Goal: Information Seeking & Learning: Learn about a topic

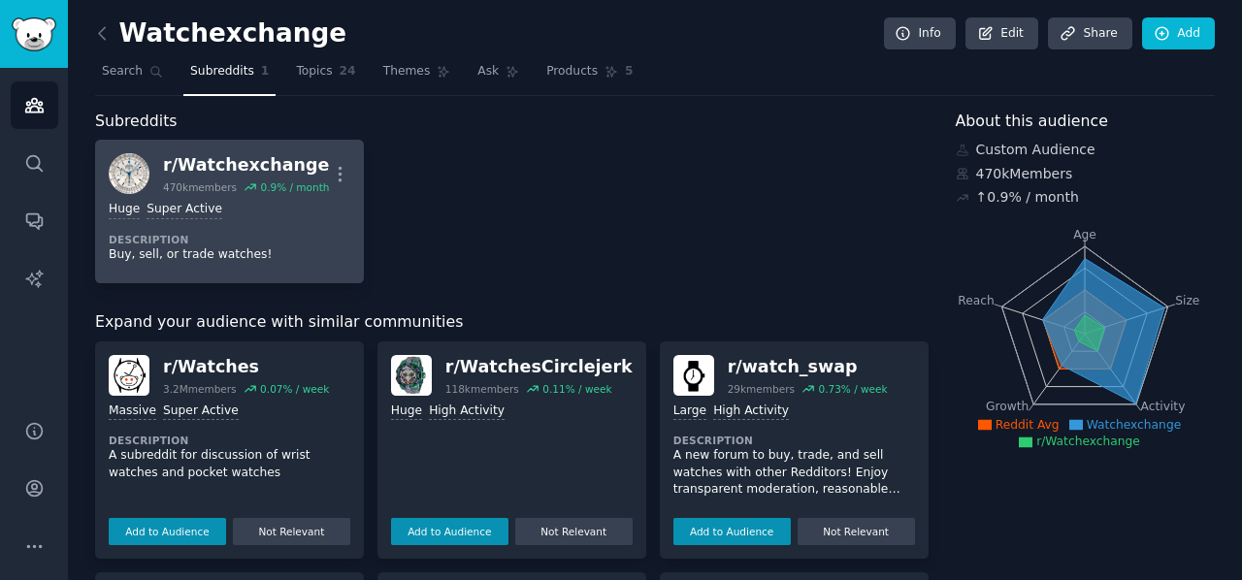
click at [274, 233] on dt "Description" at bounding box center [230, 240] width 242 height 14
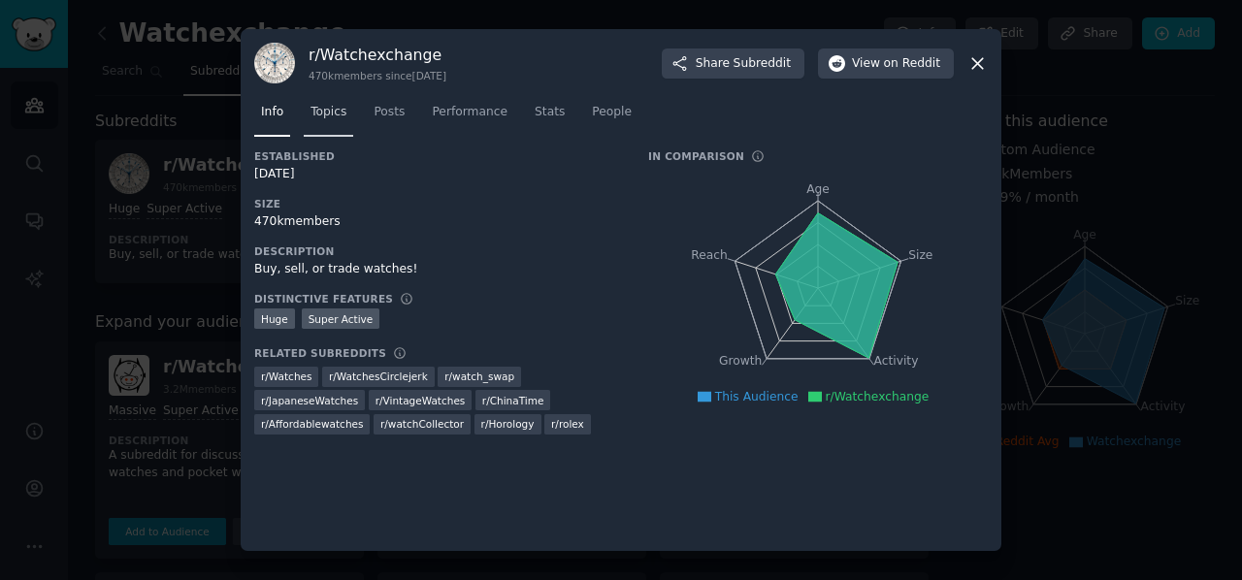
click at [330, 114] on span "Topics" at bounding box center [328, 112] width 36 height 17
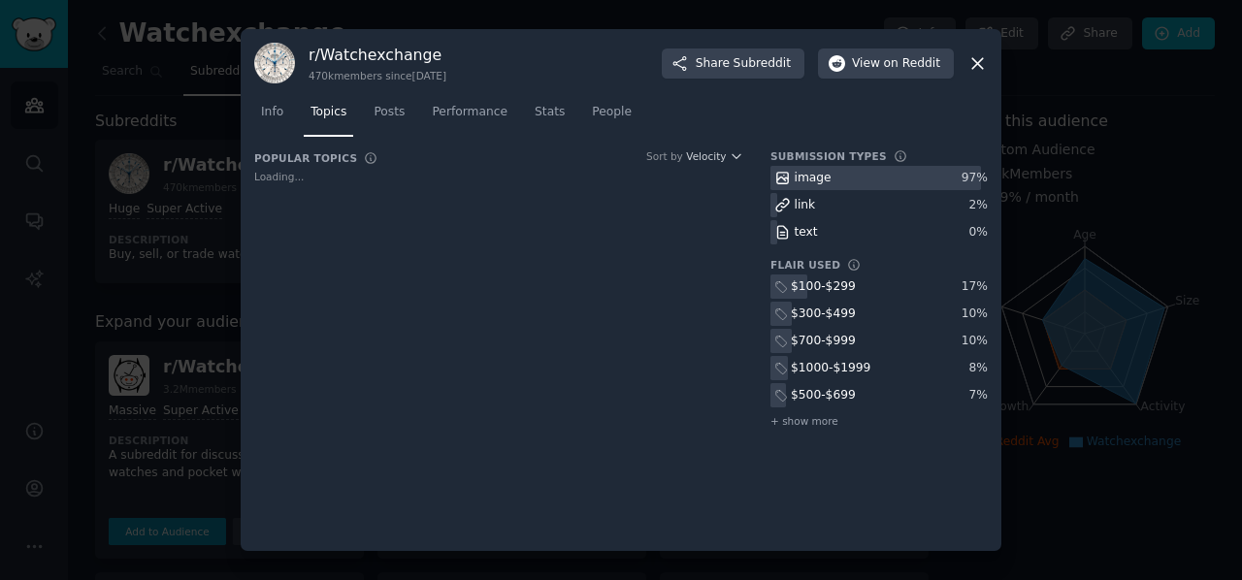
click at [190, 137] on div at bounding box center [621, 290] width 1242 height 580
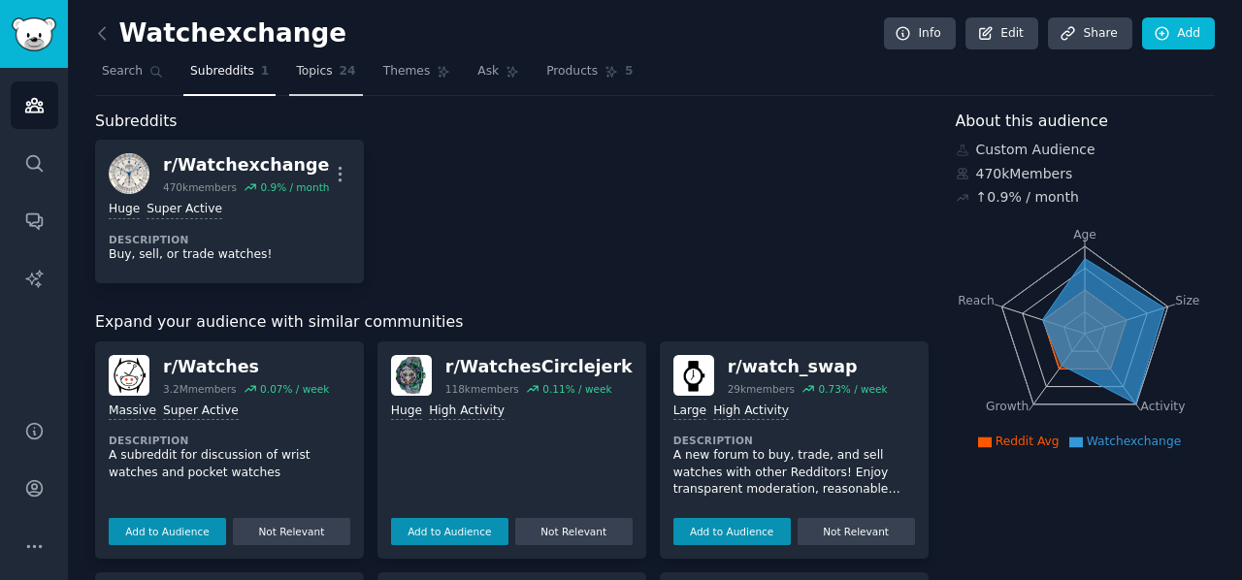
click at [340, 79] on span "24" at bounding box center [348, 71] width 16 height 17
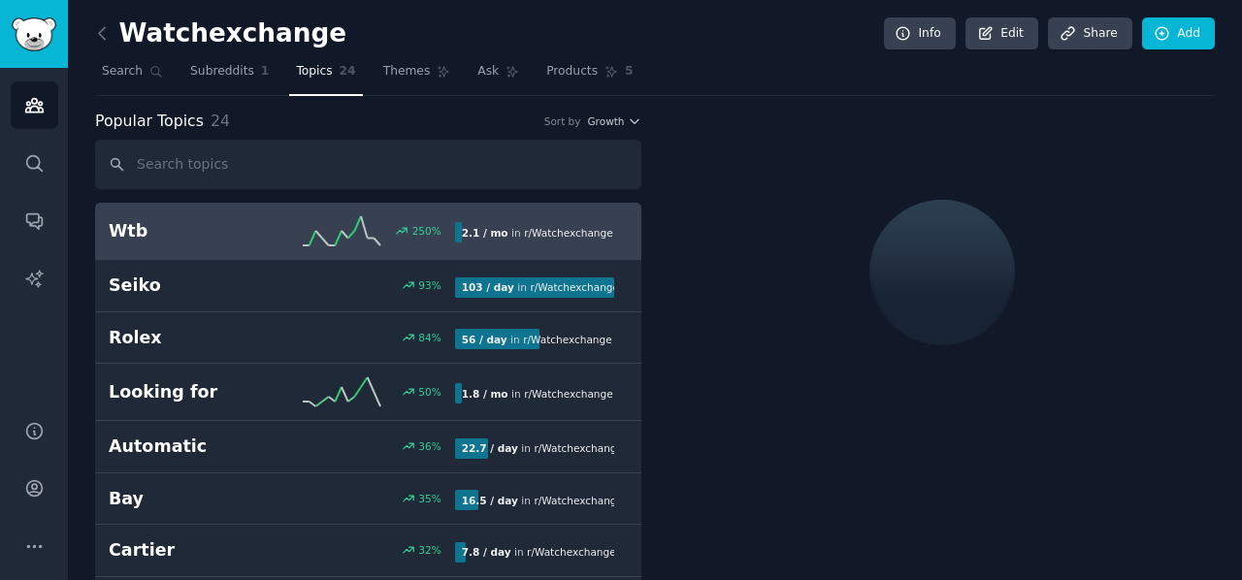
click at [328, 170] on input "text" at bounding box center [368, 164] width 546 height 49
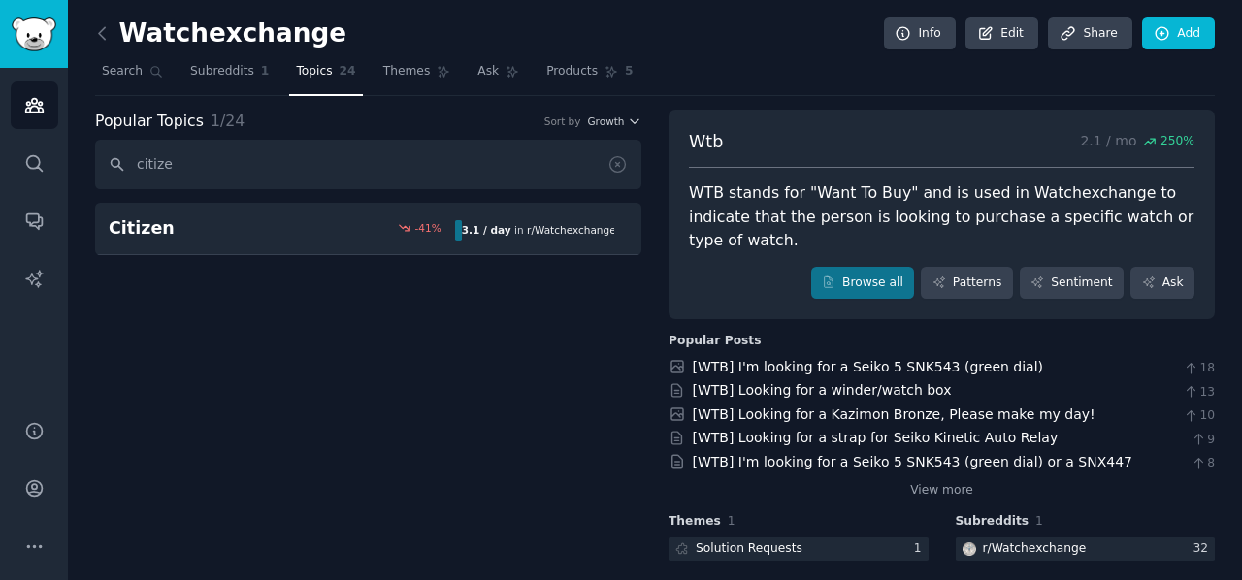
type input "citizen"
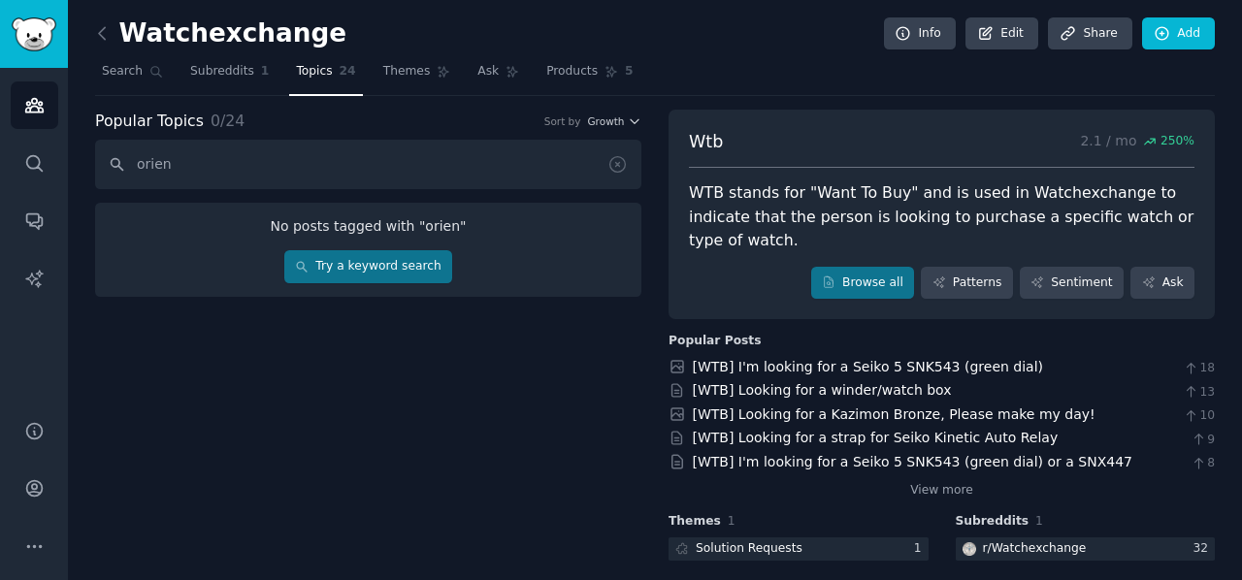
type input "orient"
type input "omega"
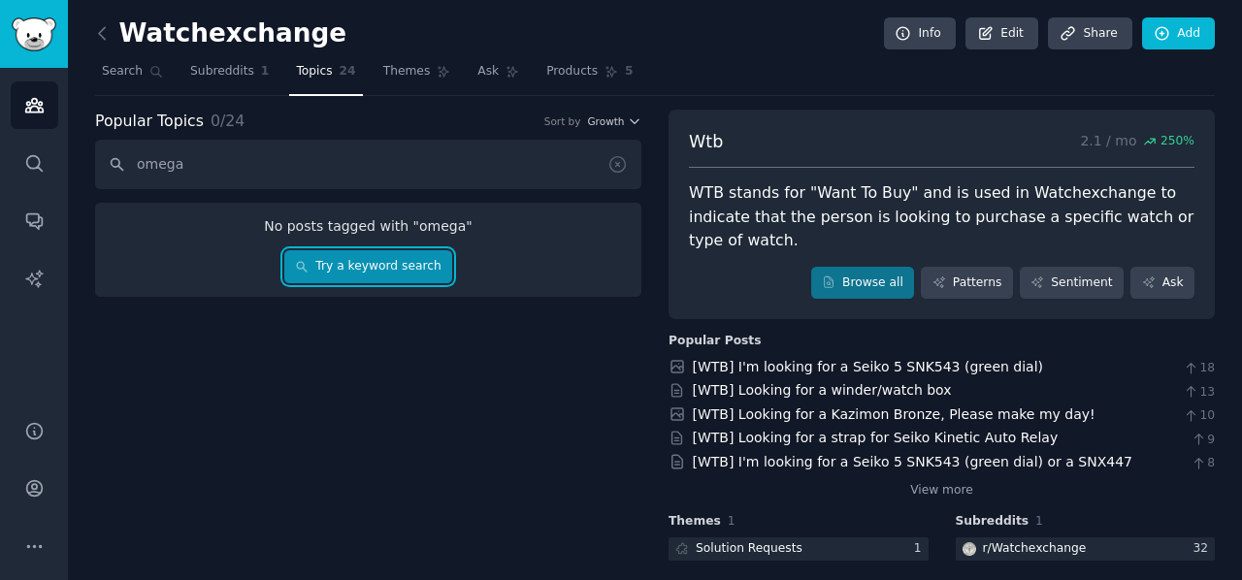
click at [370, 257] on link "Try a keyword search" at bounding box center [368, 266] width 168 height 33
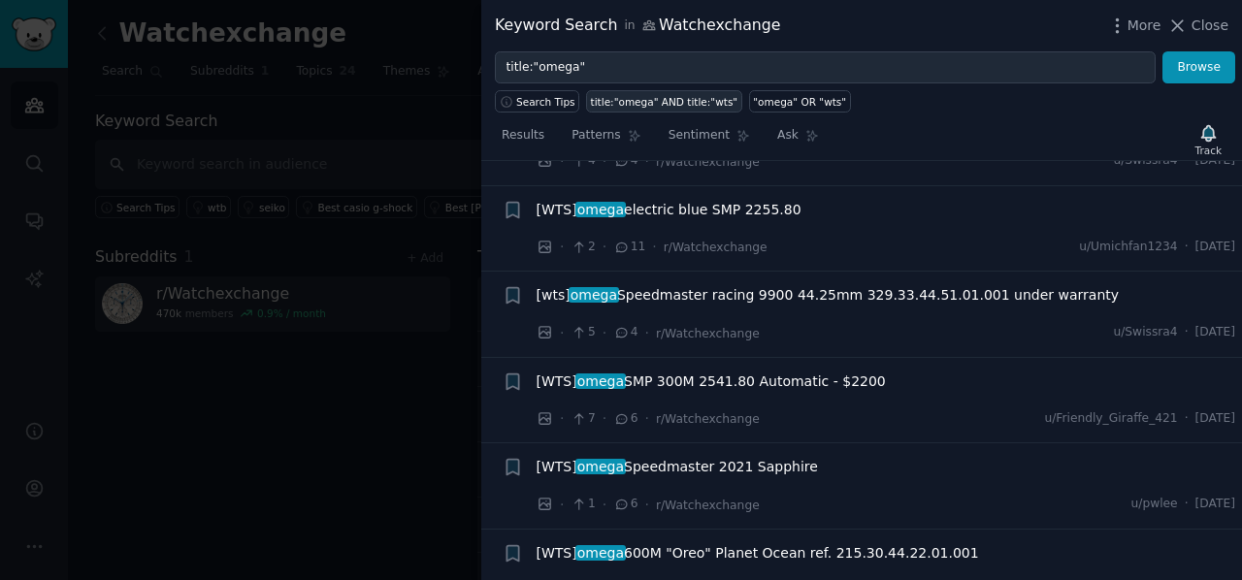
scroll to position [970, 0]
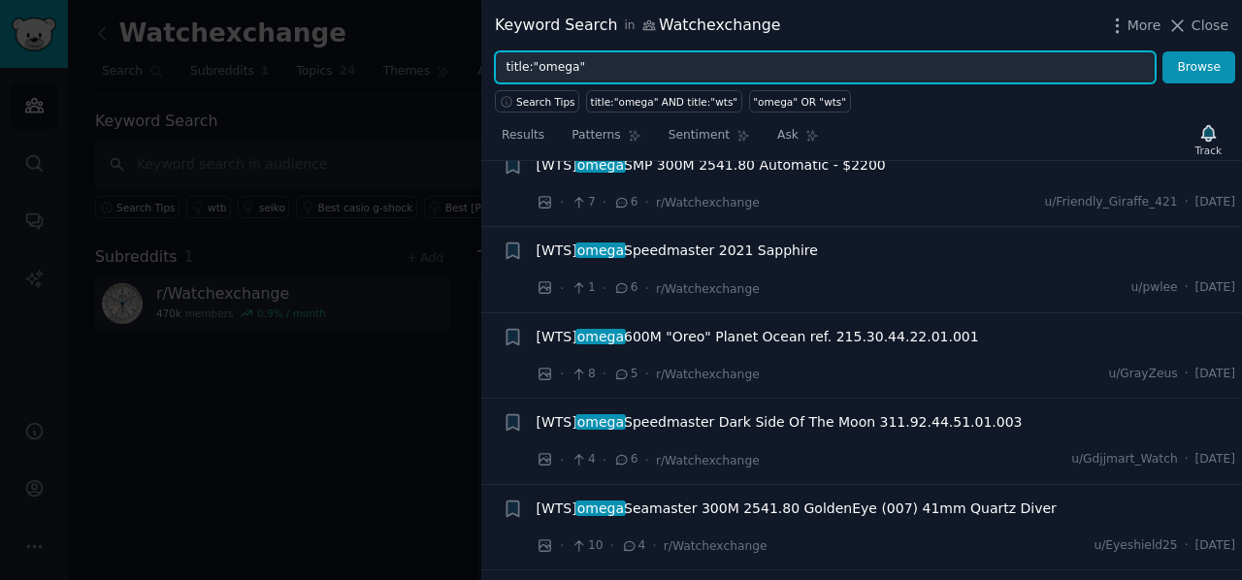
click at [589, 68] on input "title:"omega"" at bounding box center [825, 67] width 661 height 33
type input "title:"sold""
click at [1162, 51] on button "Browse" at bounding box center [1198, 67] width 73 height 33
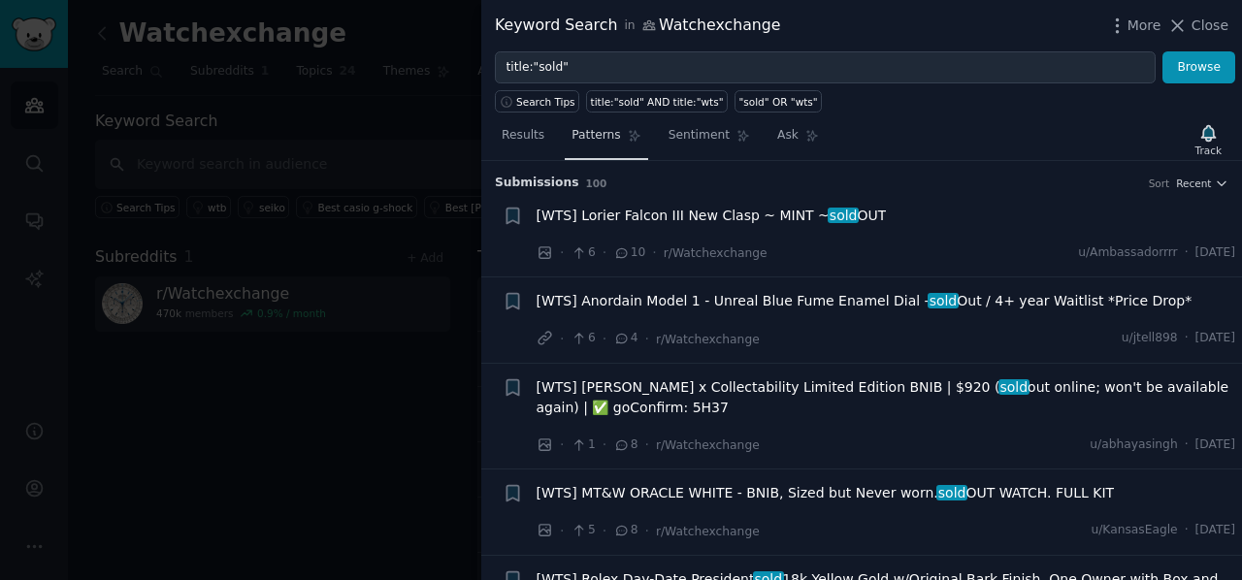
click at [615, 140] on link "Patterns" at bounding box center [606, 140] width 82 height 40
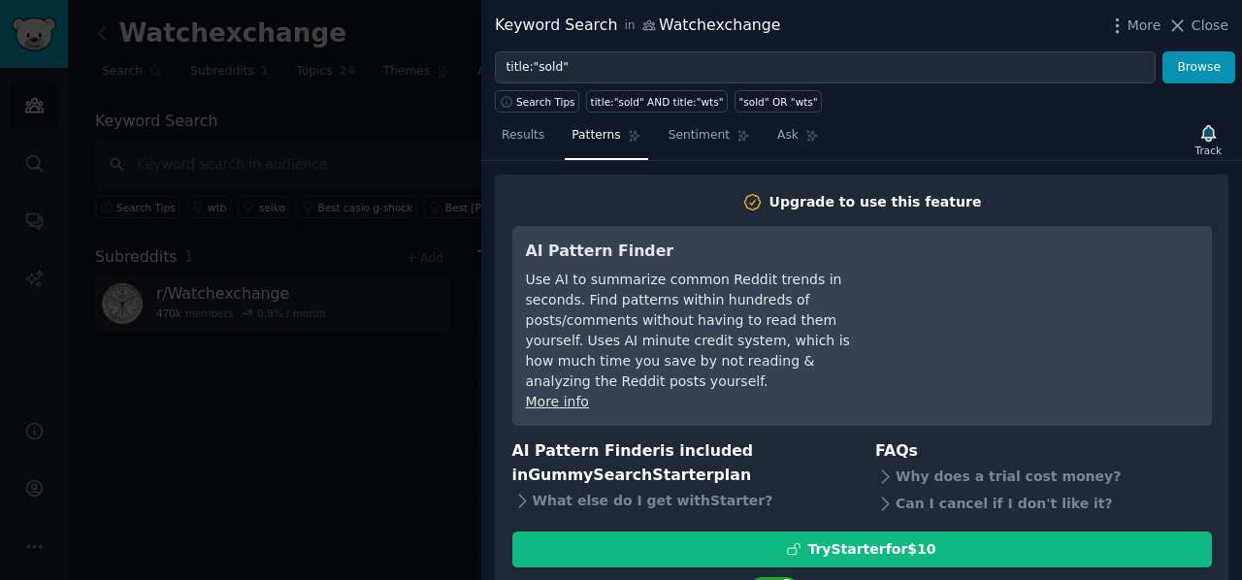
scroll to position [63, 0]
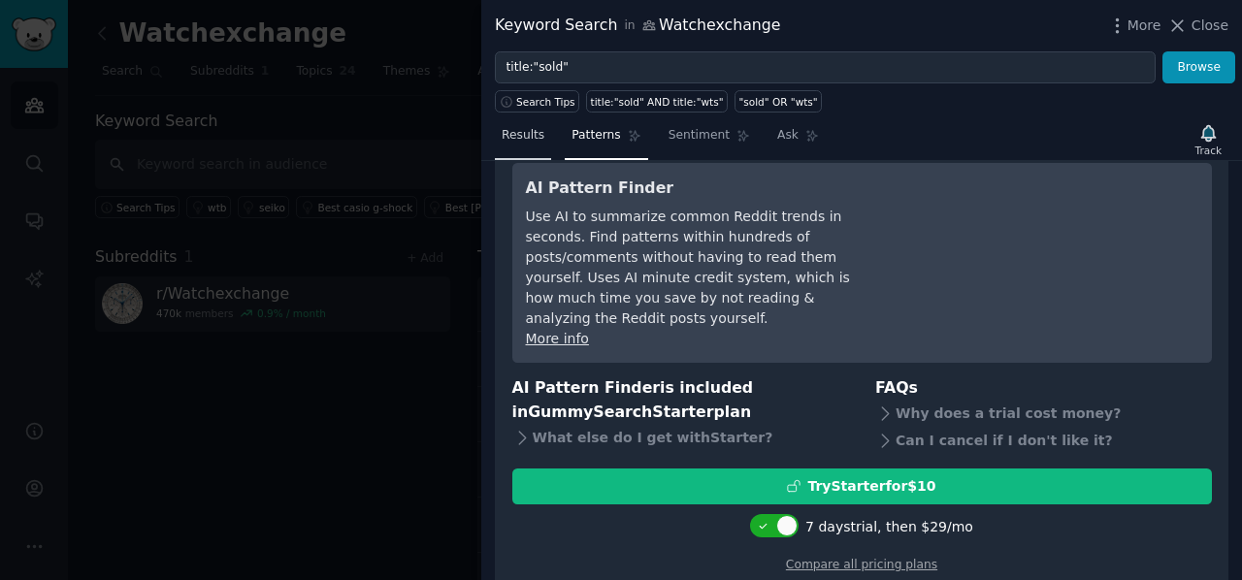
click at [518, 147] on link "Results" at bounding box center [523, 140] width 56 height 40
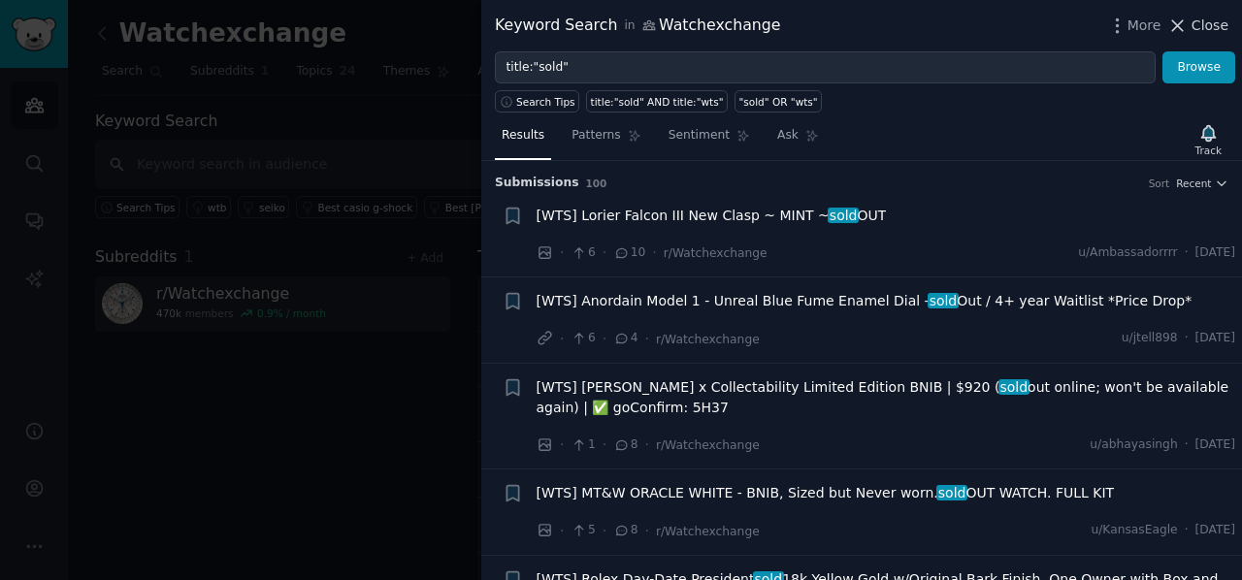
click at [1205, 16] on span "Close" at bounding box center [1209, 26] width 37 height 20
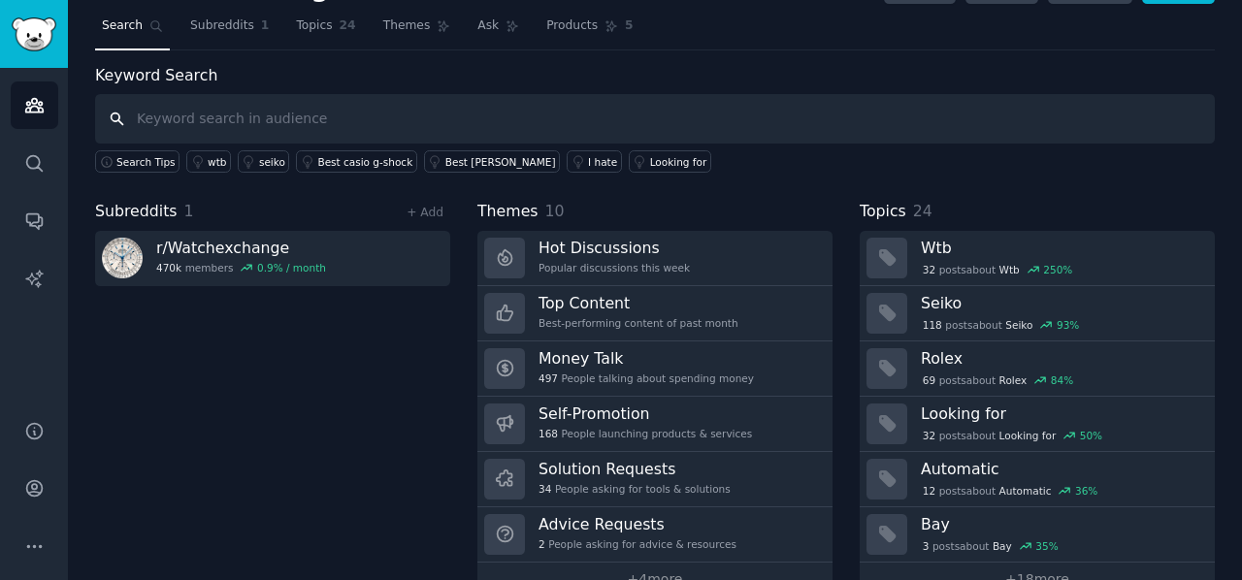
scroll to position [84, 0]
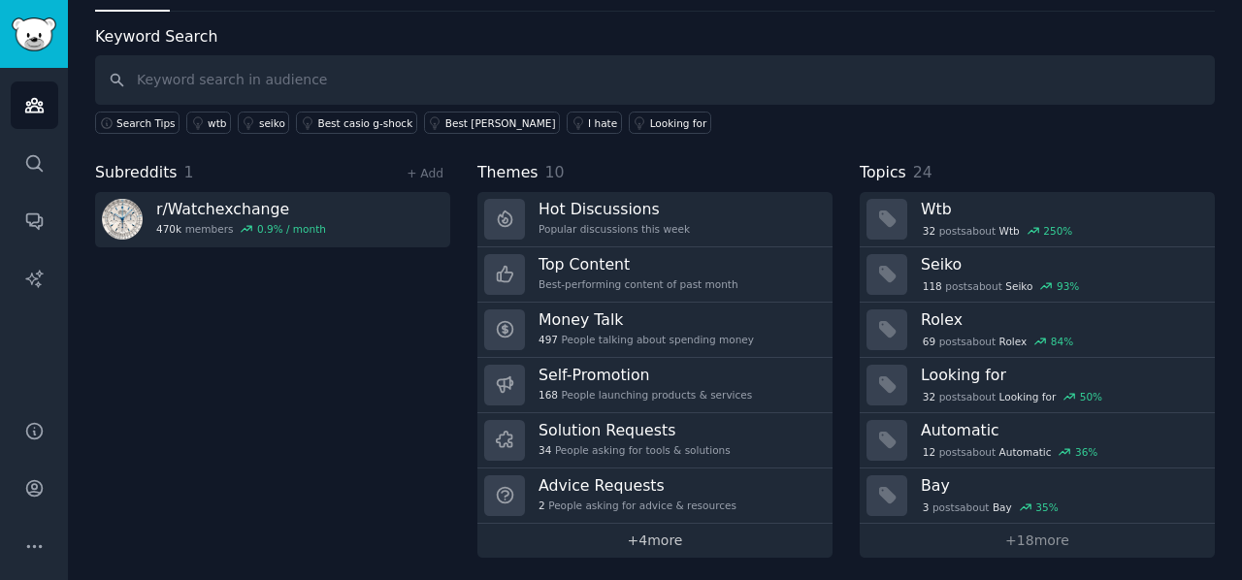
click at [664, 543] on link "+ 4 more" at bounding box center [654, 541] width 355 height 34
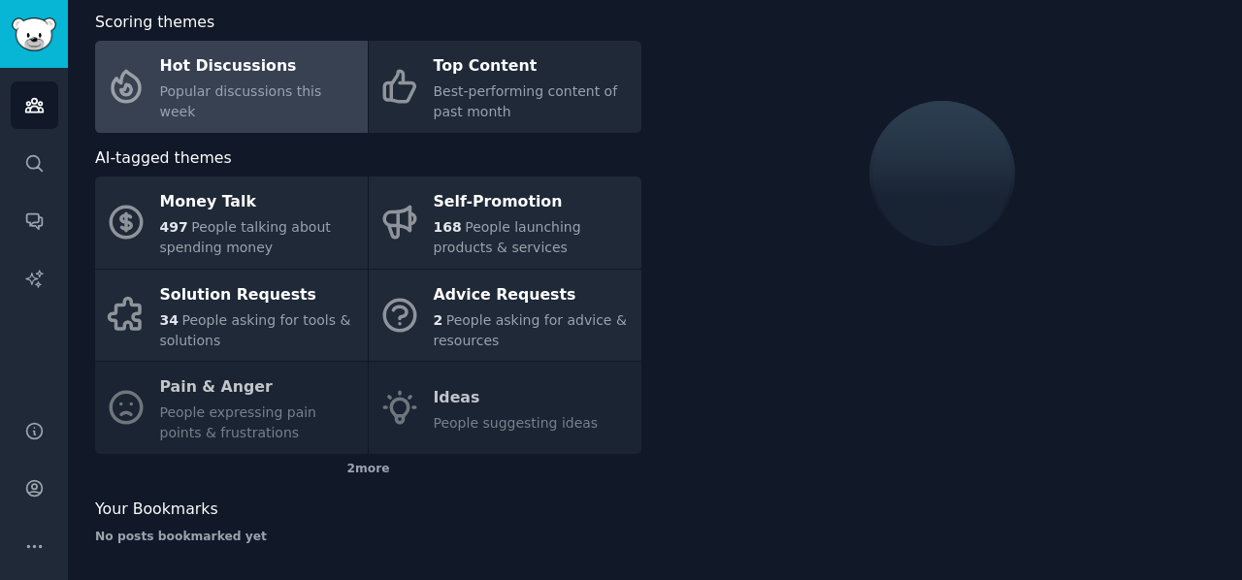
scroll to position [104, 0]
